Goal: Task Accomplishment & Management: Manage account settings

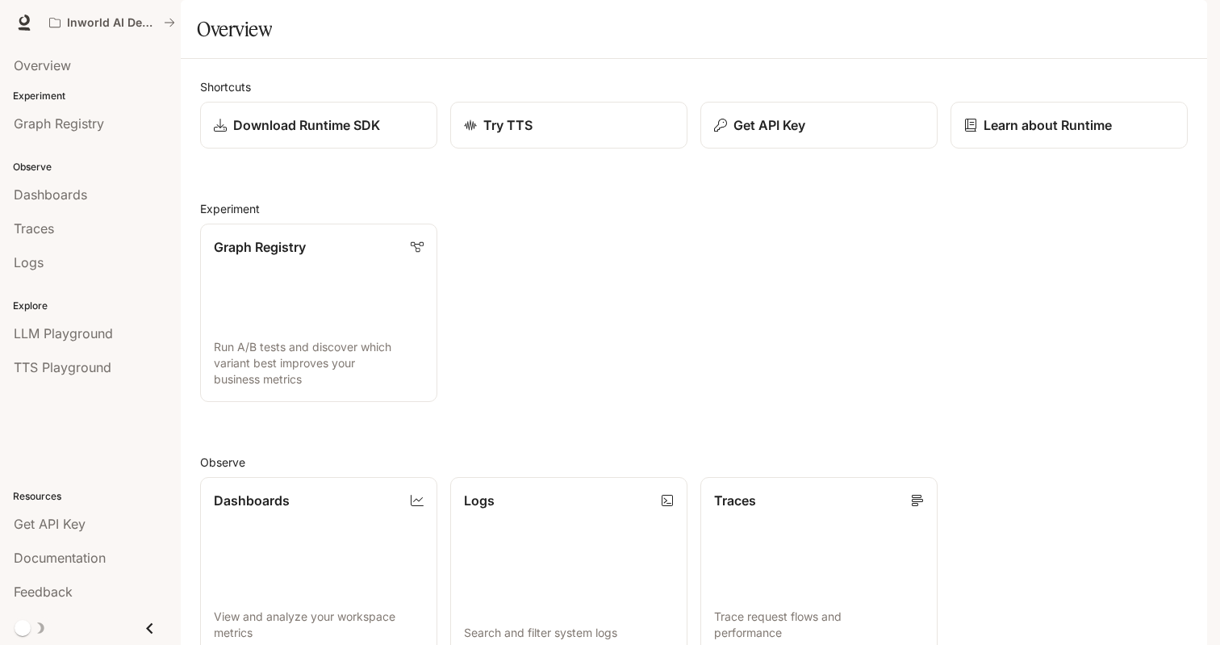
click at [533, 217] on div "Shortcuts Download Runtime SDK Try TTS Get API Key Learn about Runtime Experime…" at bounding box center [694, 492] width 988 height 829
click at [81, 524] on span "Get API Key" at bounding box center [50, 523] width 72 height 19
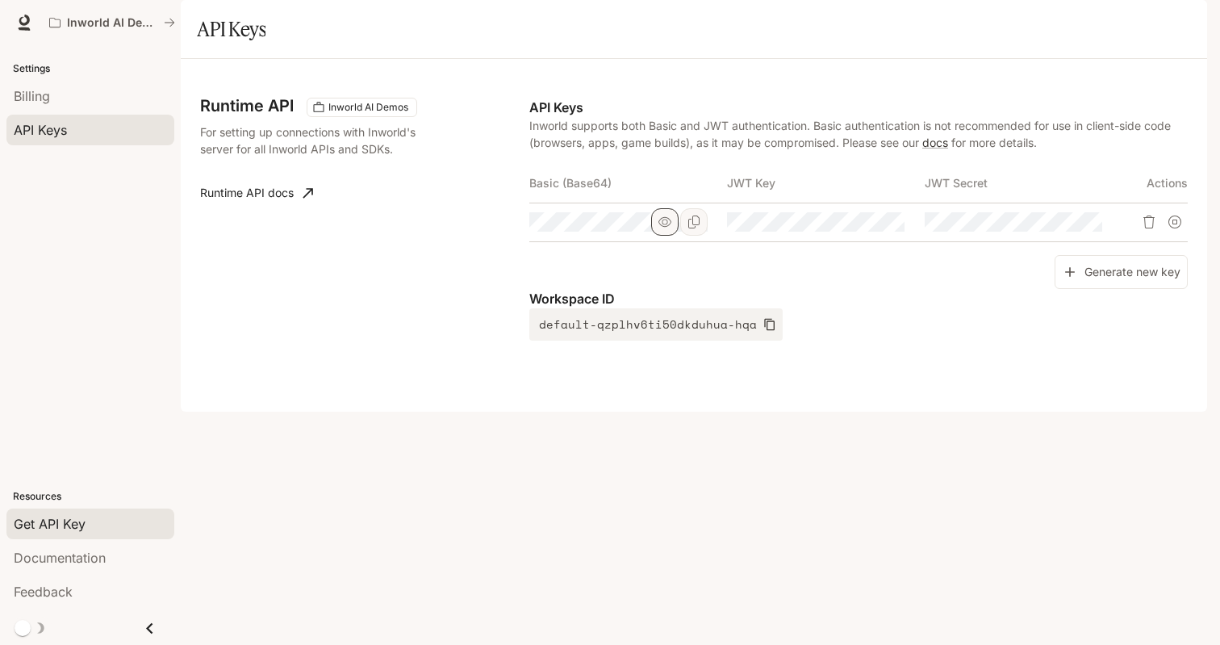
click at [666, 228] on icon "button" at bounding box center [664, 221] width 13 height 13
